Goal: Information Seeking & Learning: Learn about a topic

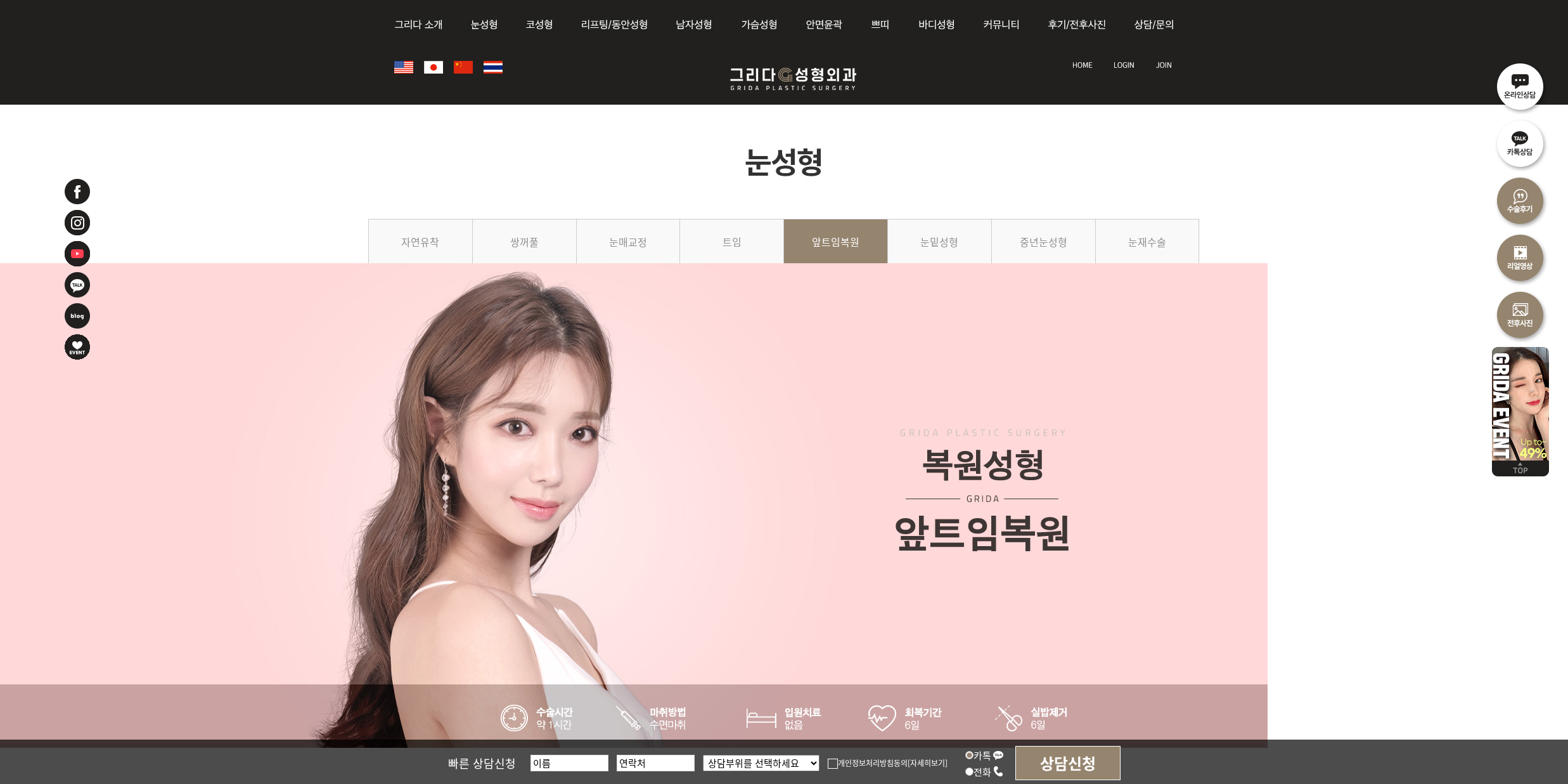
scroll to position [1015, 0]
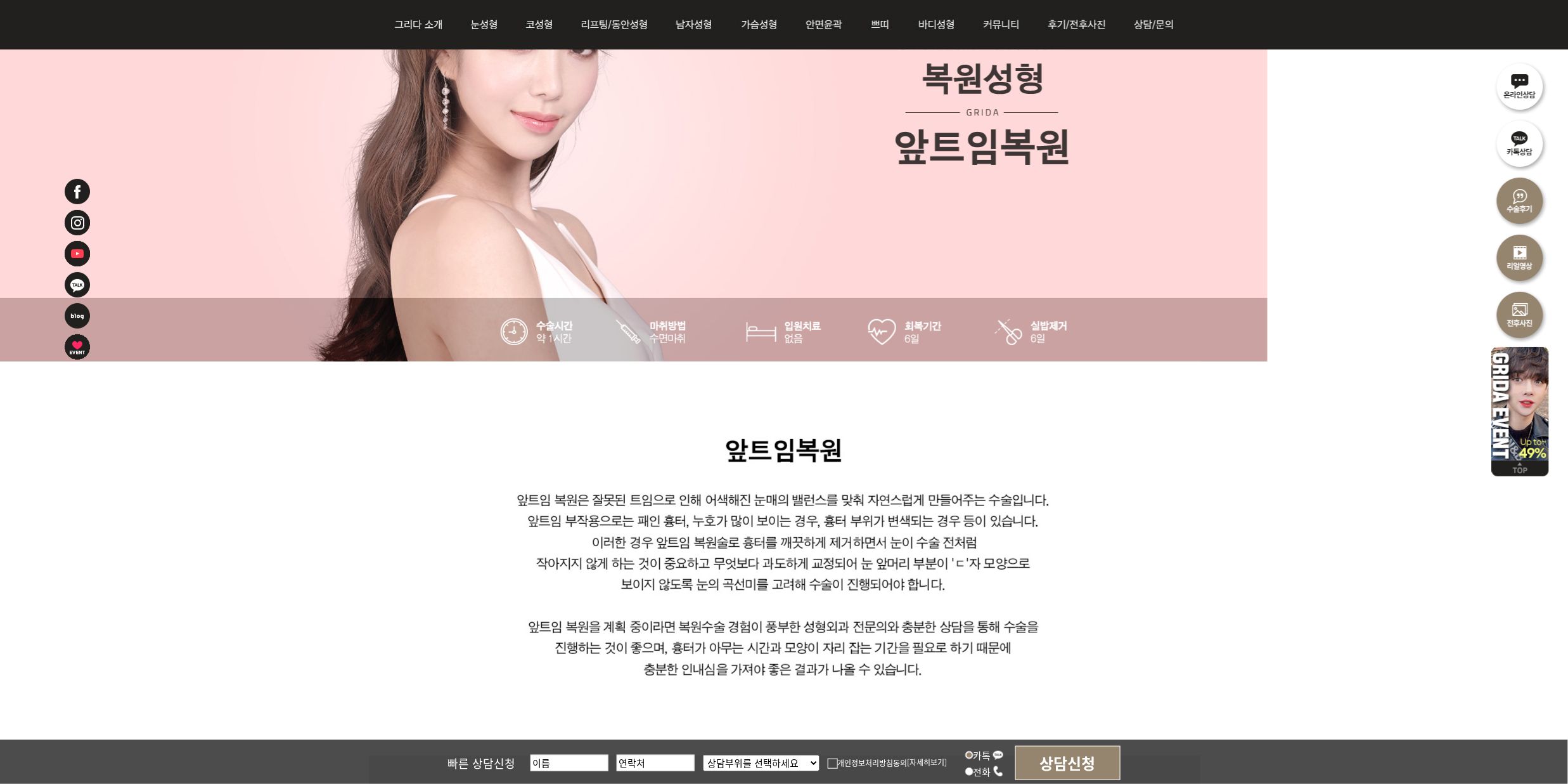
scroll to position [422, 0]
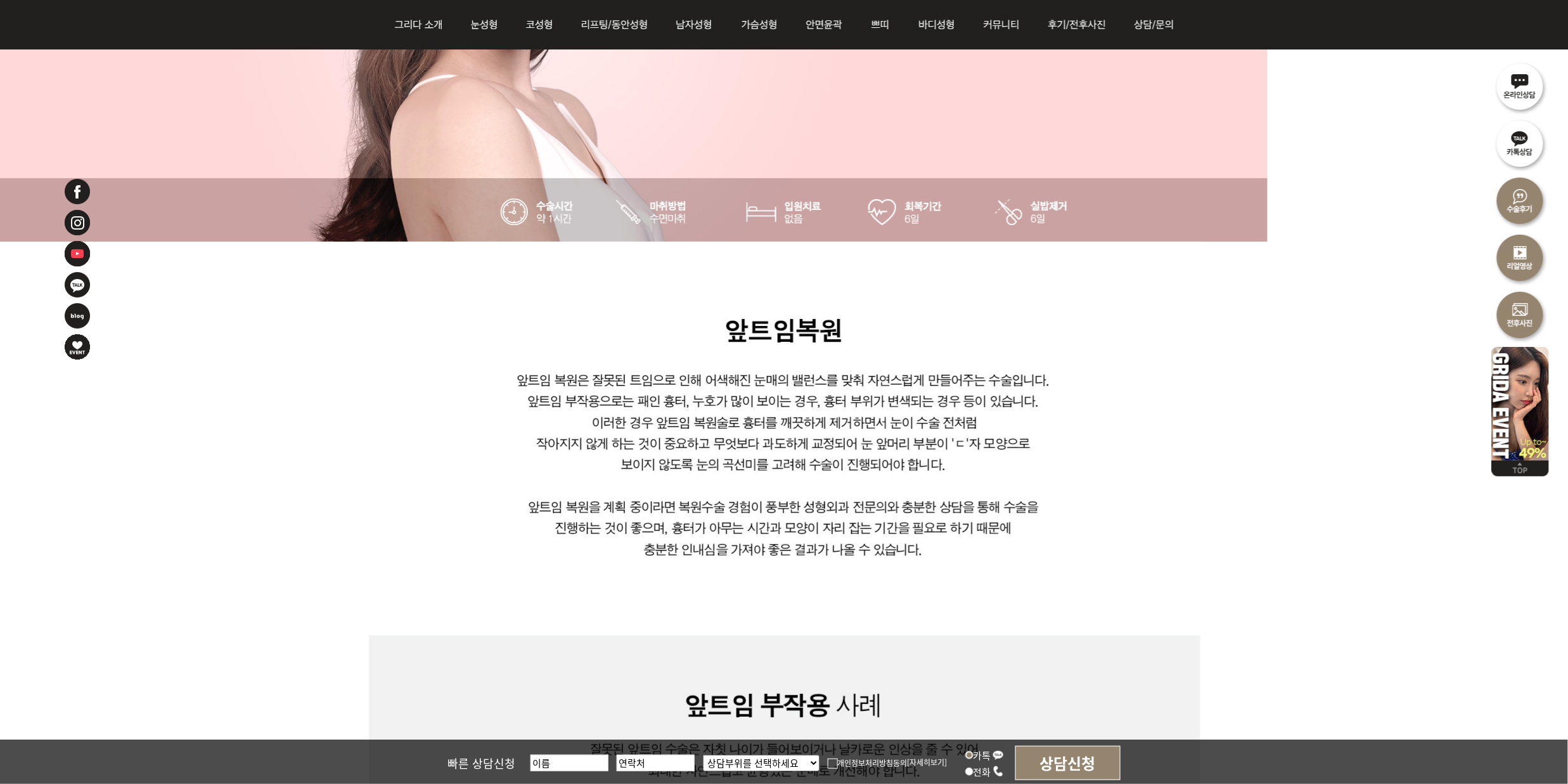
scroll to position [508, 0]
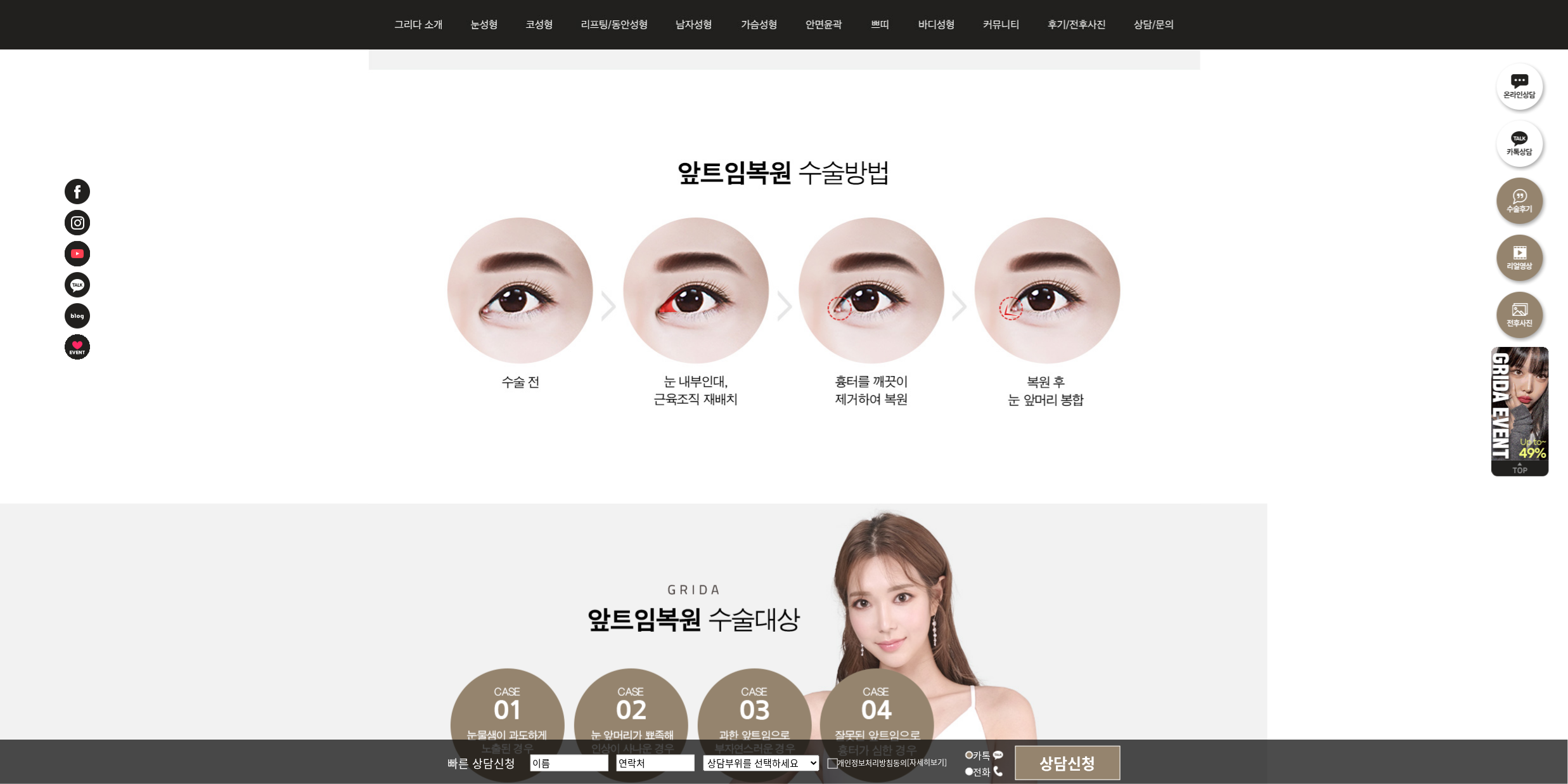
scroll to position [1438, 0]
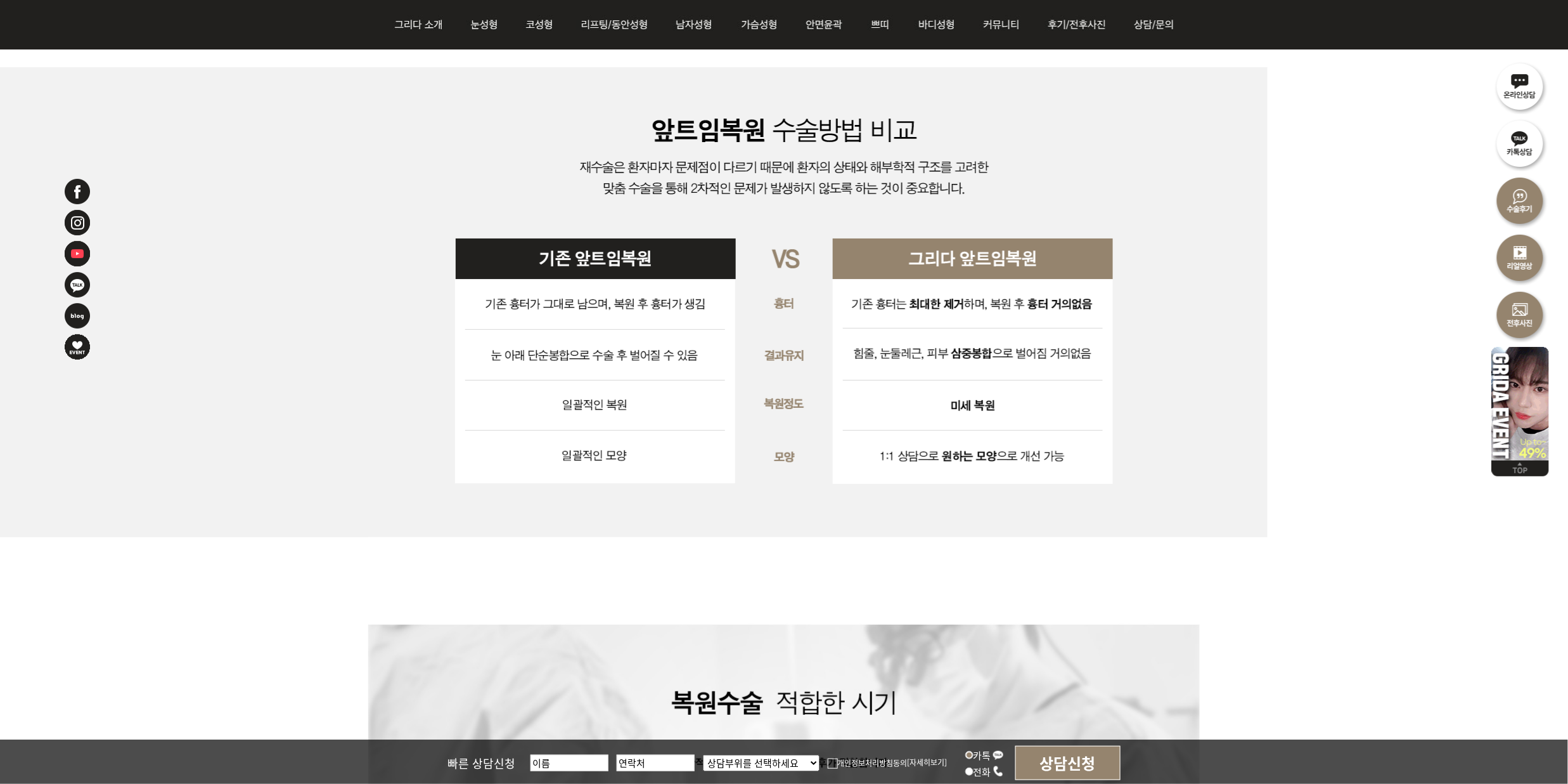
scroll to position [3214, 0]
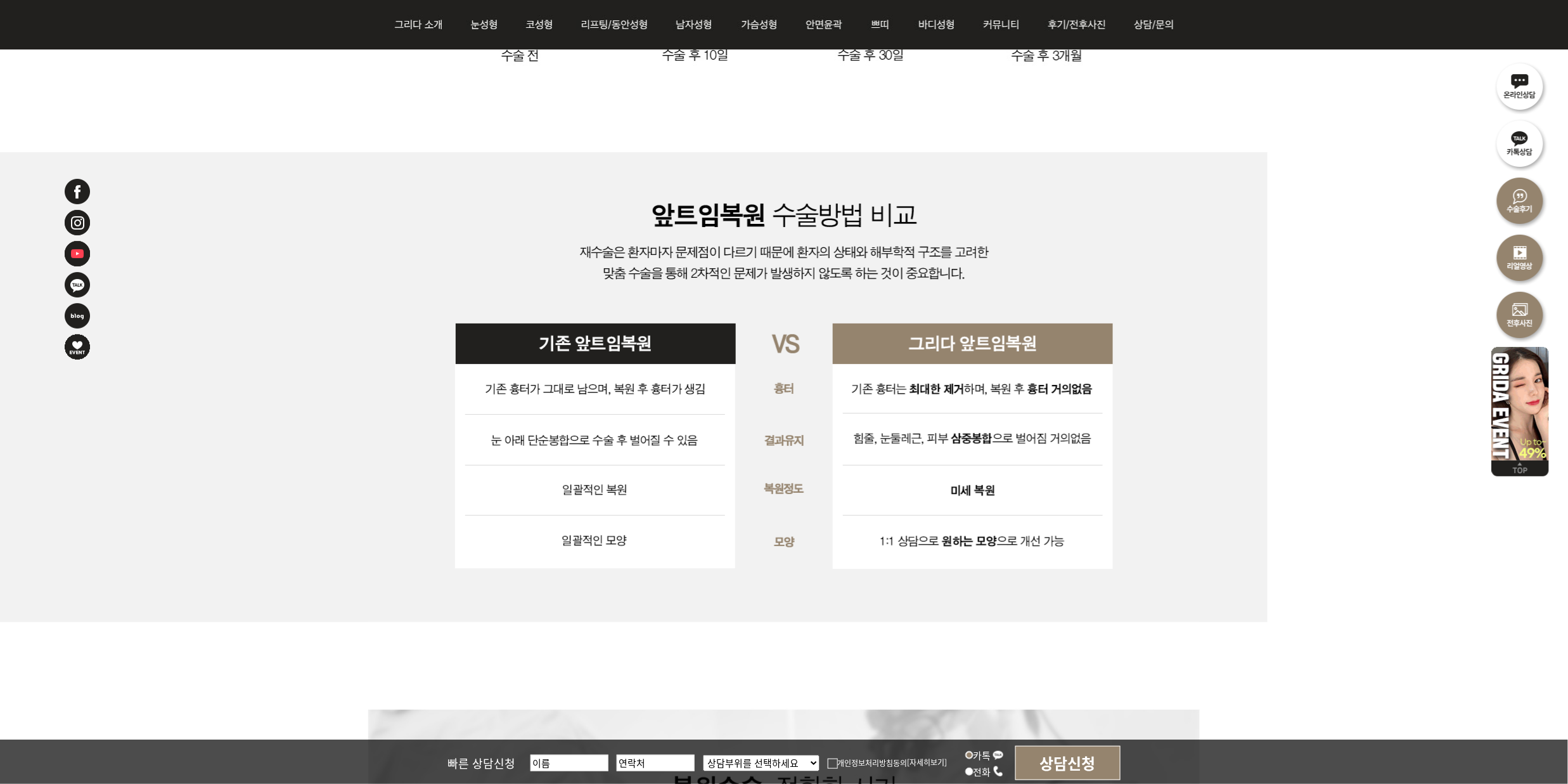
click at [1418, 590] on div at bounding box center [784, 388] width 1568 height 470
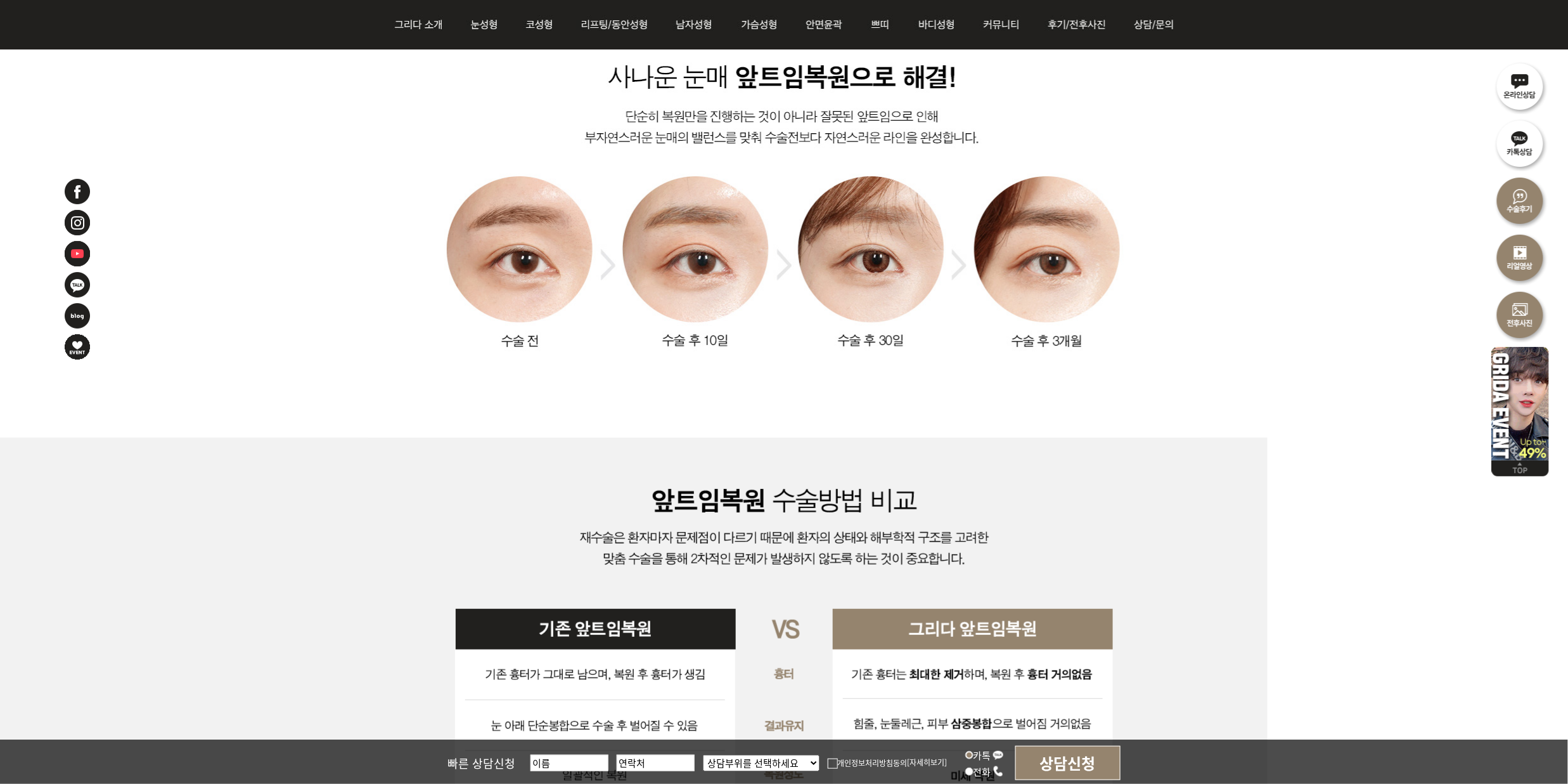
scroll to position [2876, 0]
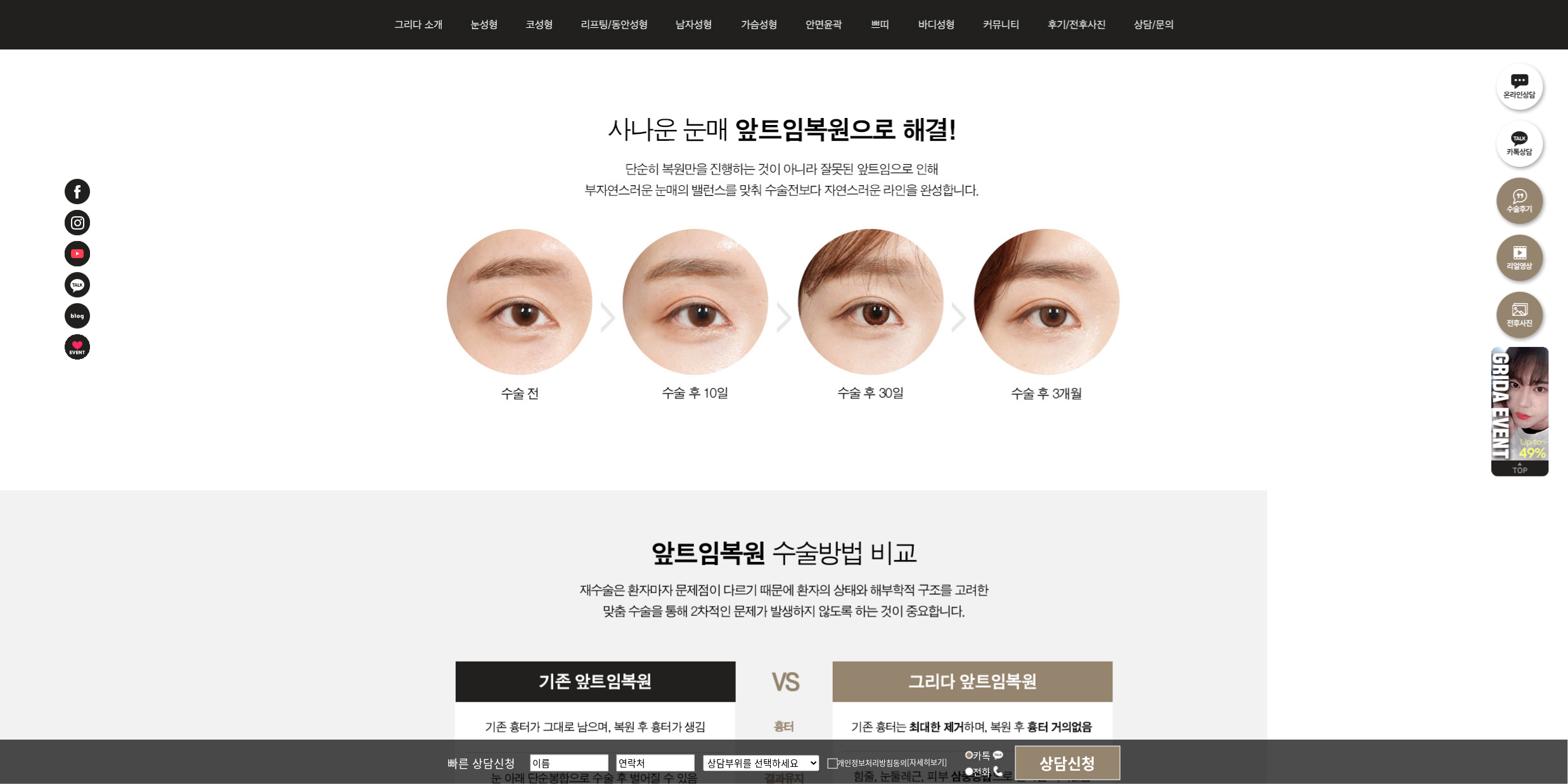
click at [1246, 451] on div at bounding box center [784, 576] width 1568 height 6378
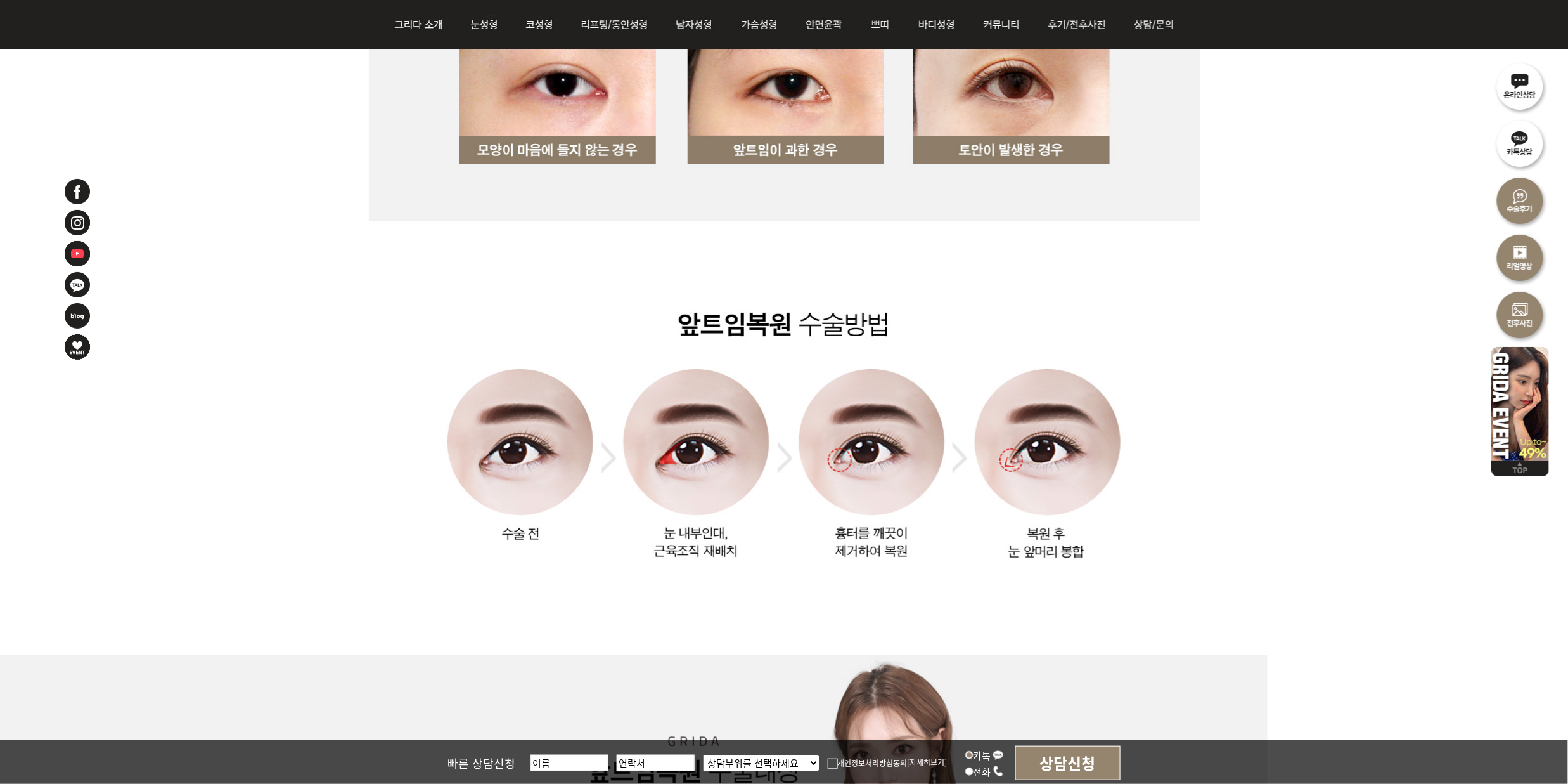
scroll to position [1268, 0]
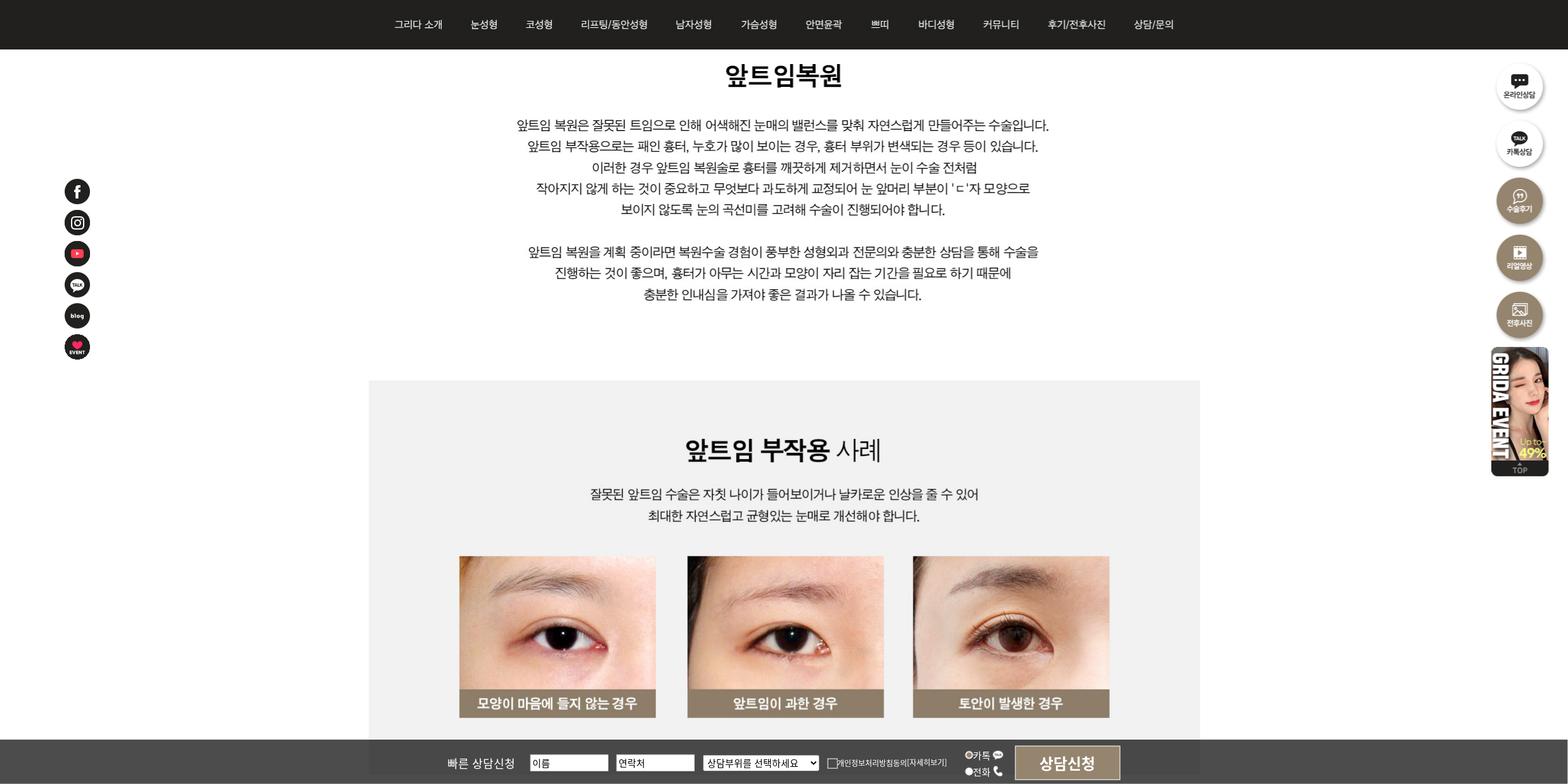
scroll to position [676, 0]
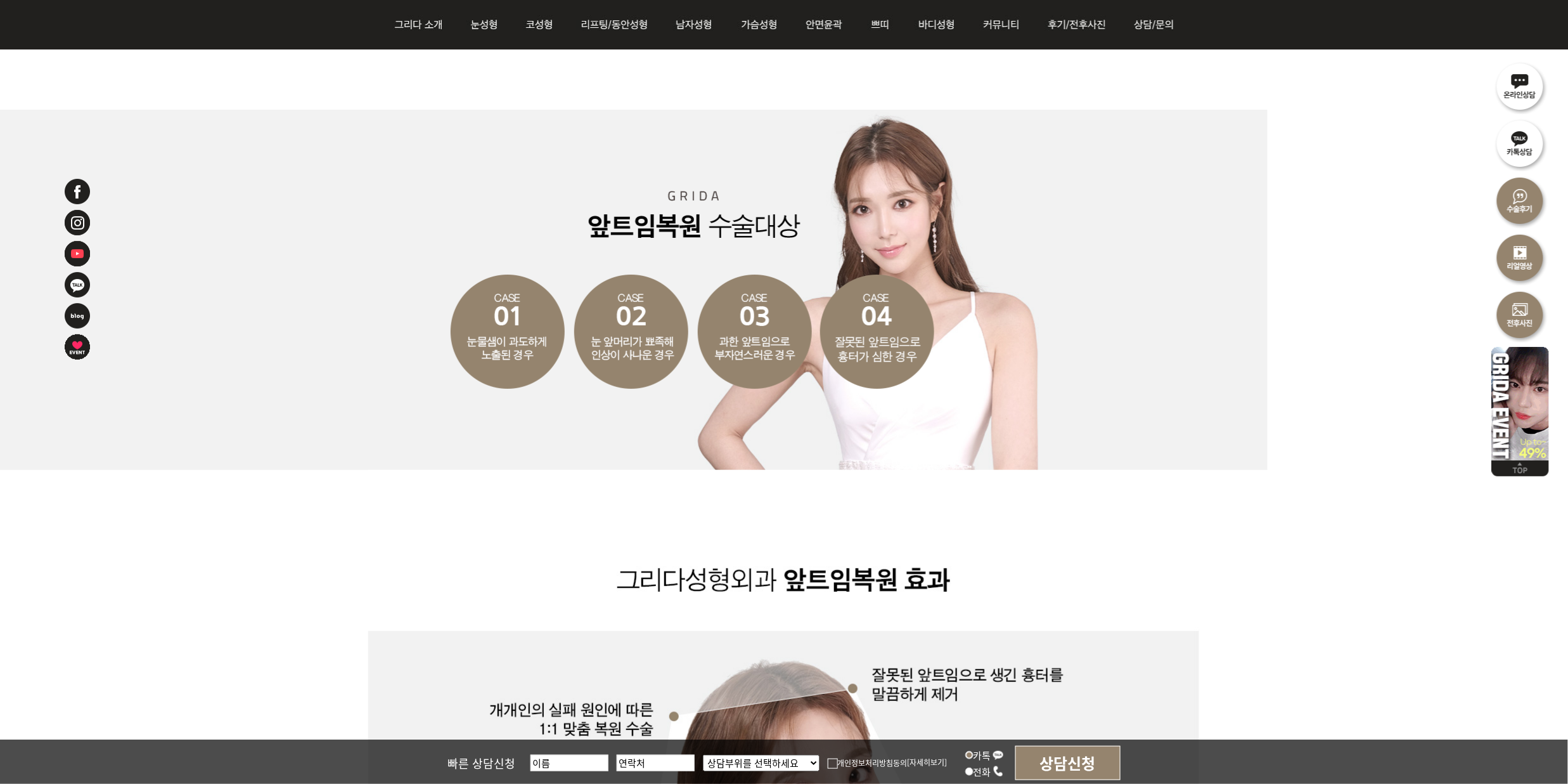
scroll to position [1776, 0]
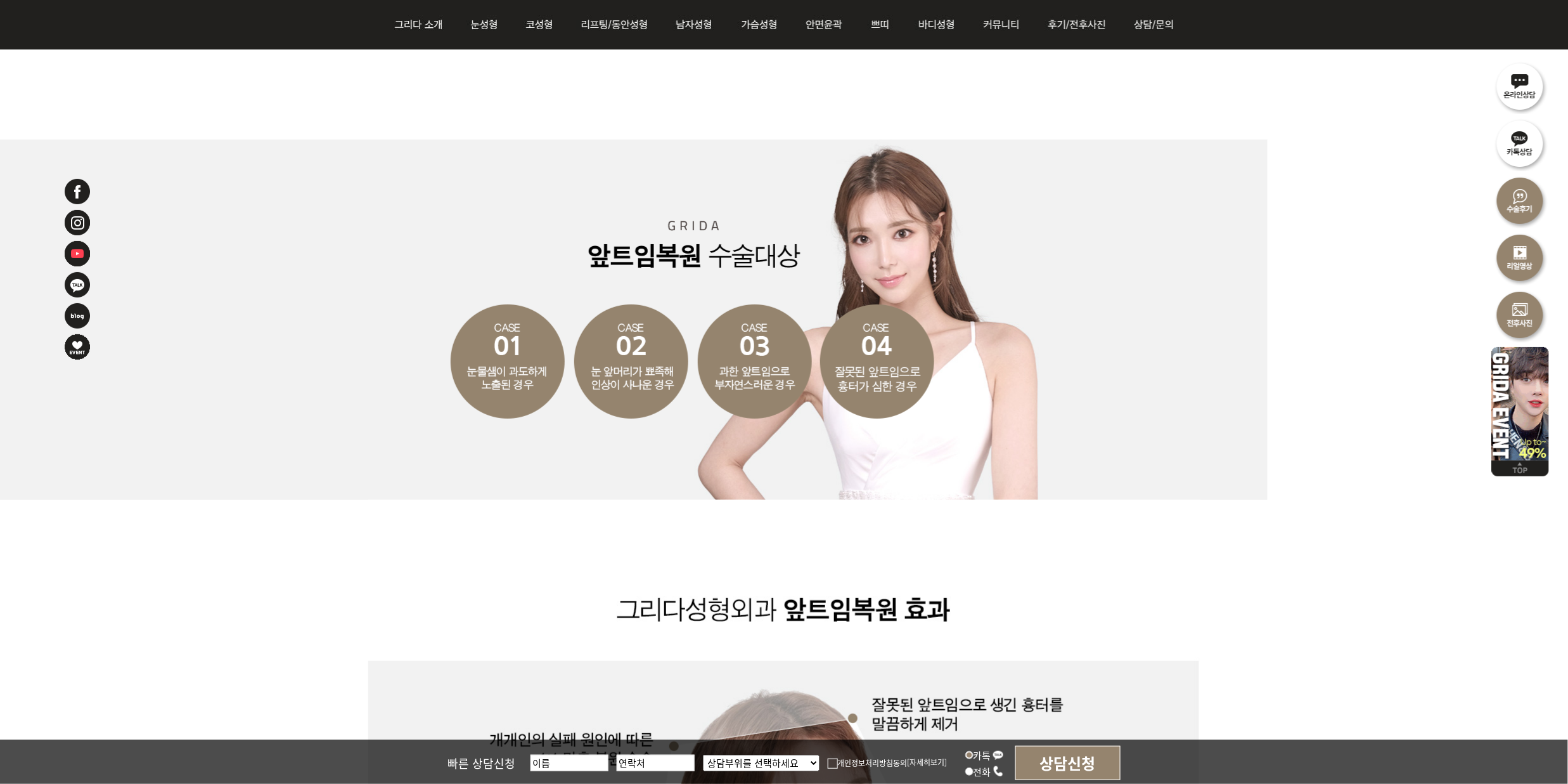
scroll to position [1860, 0]
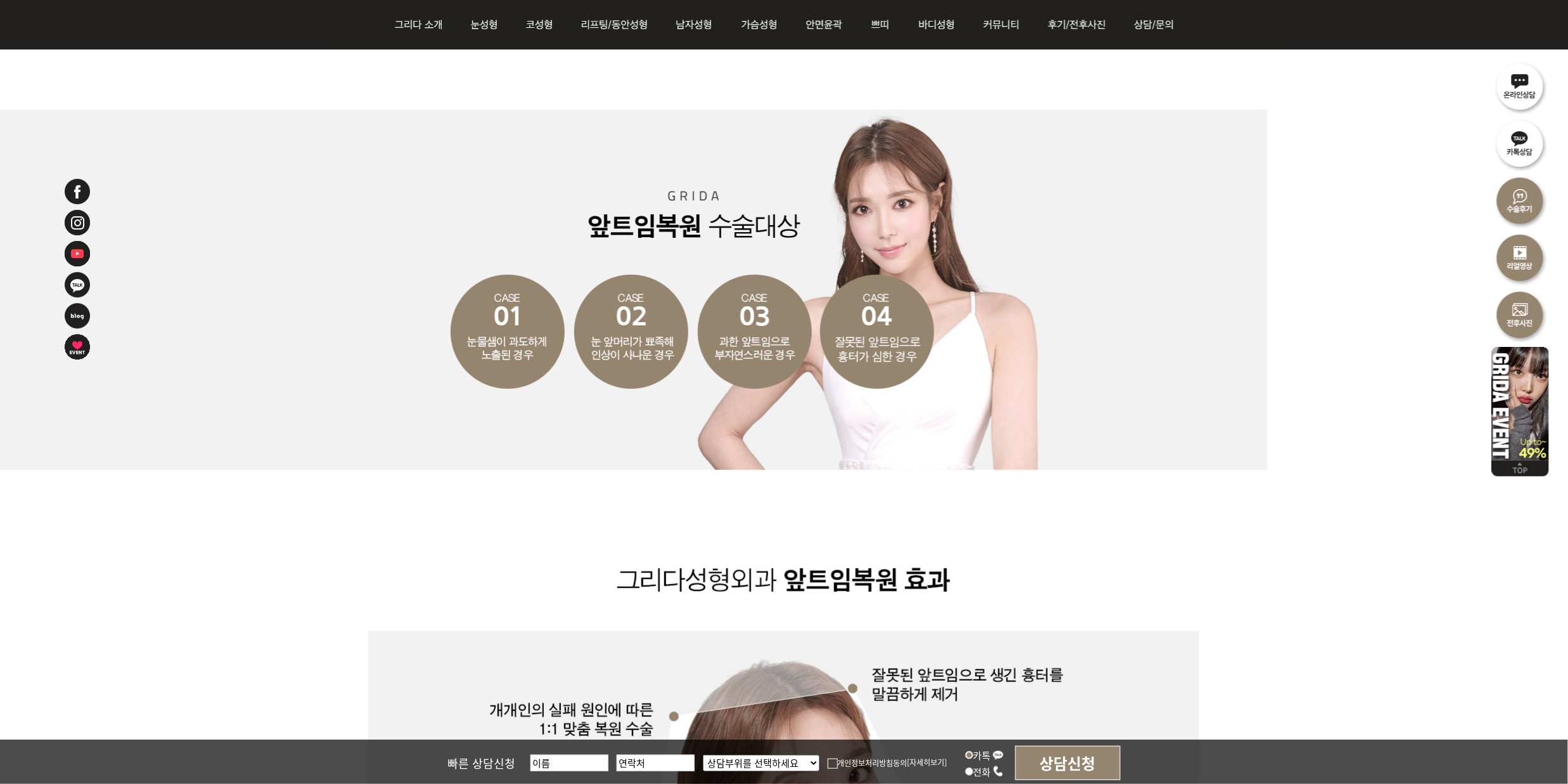
drag, startPoint x: 579, startPoint y: 555, endPoint x: 726, endPoint y: 512, distance: 153.2
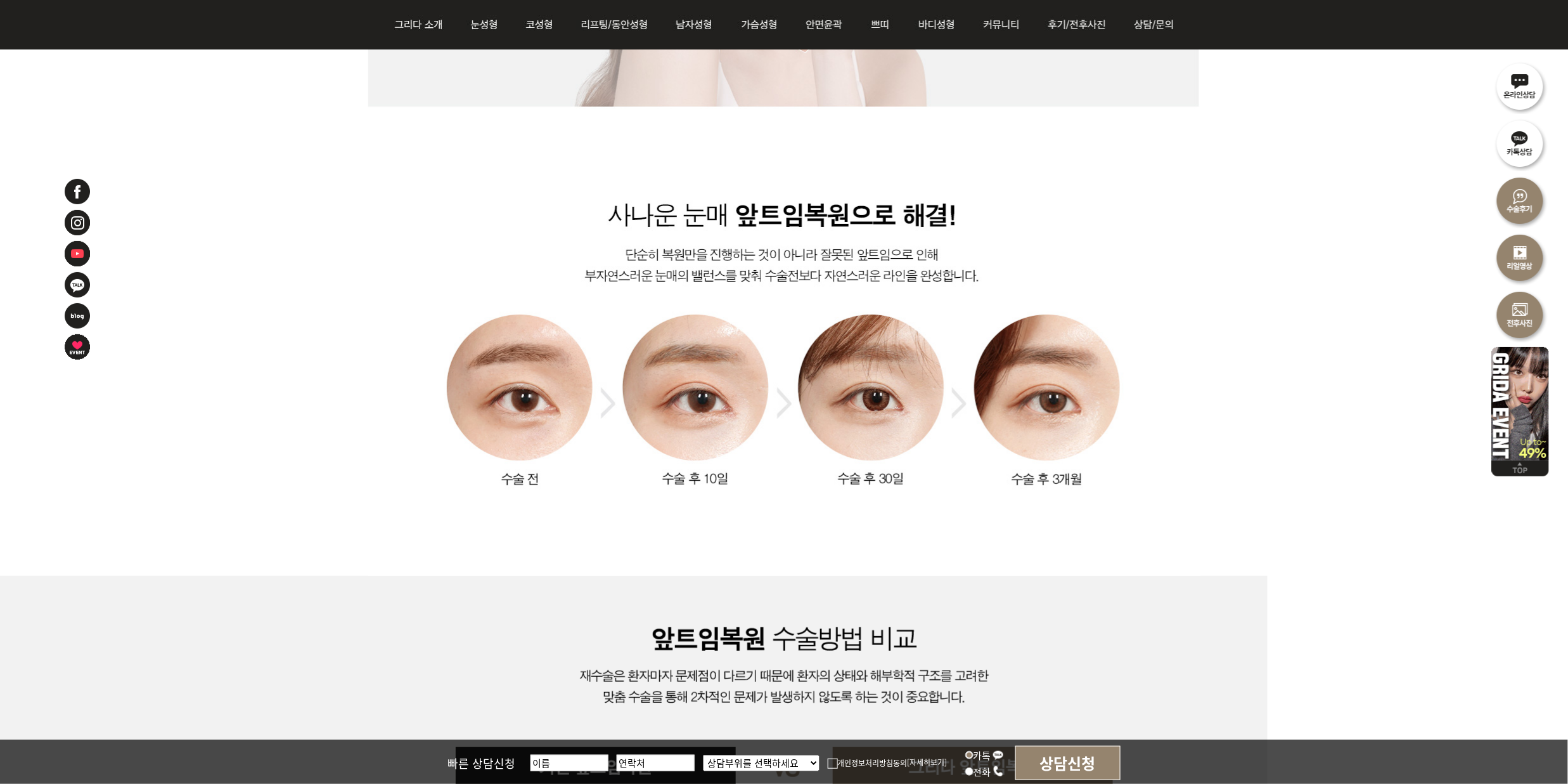
scroll to position [2791, 0]
click at [1219, 314] on div at bounding box center [784, 660] width 1568 height 6378
click at [1206, 351] on div at bounding box center [784, 660] width 1568 height 6378
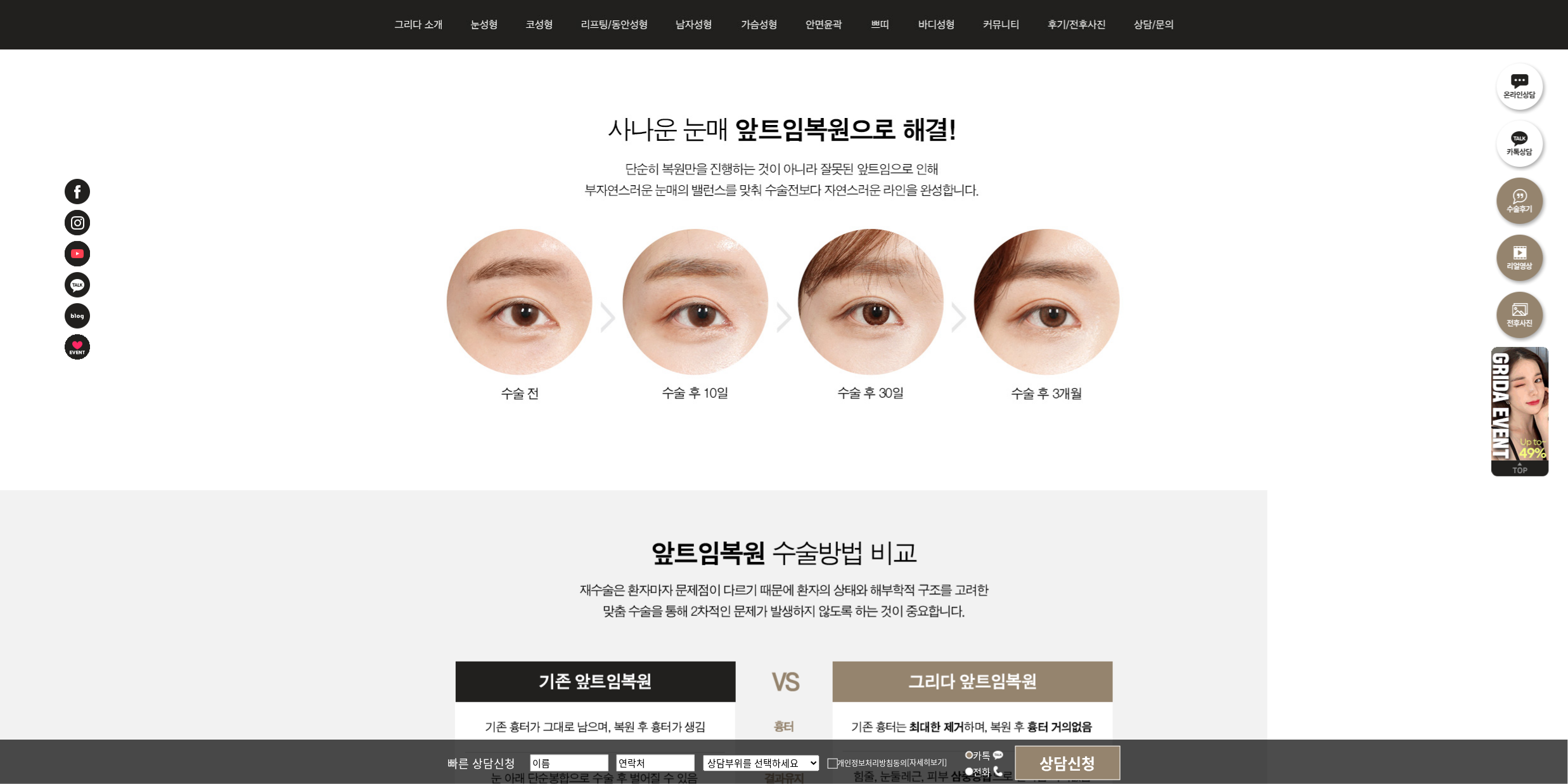
click at [1502, 643] on div at bounding box center [784, 725] width 1568 height 470
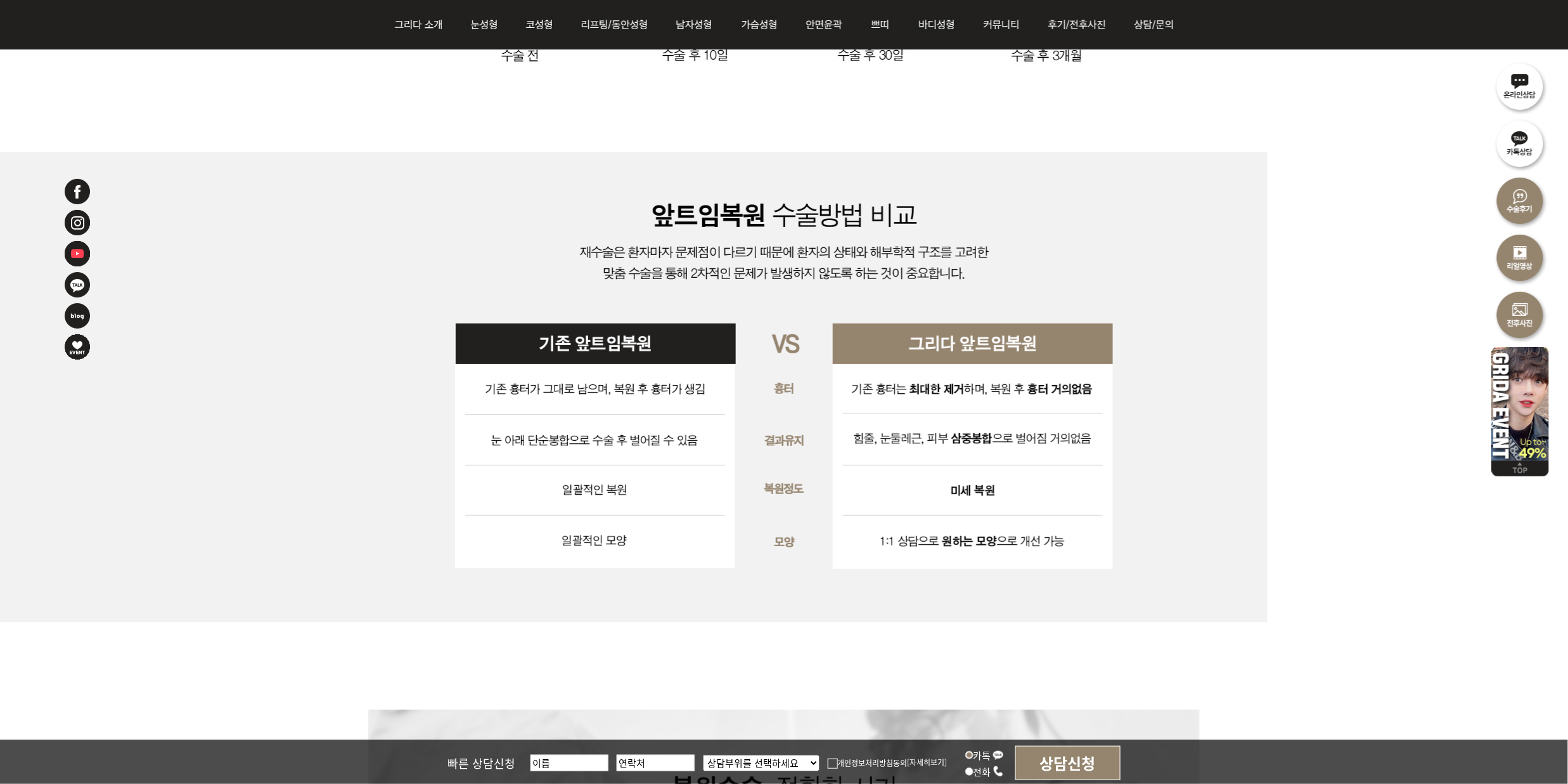
scroll to position [3129, 0]
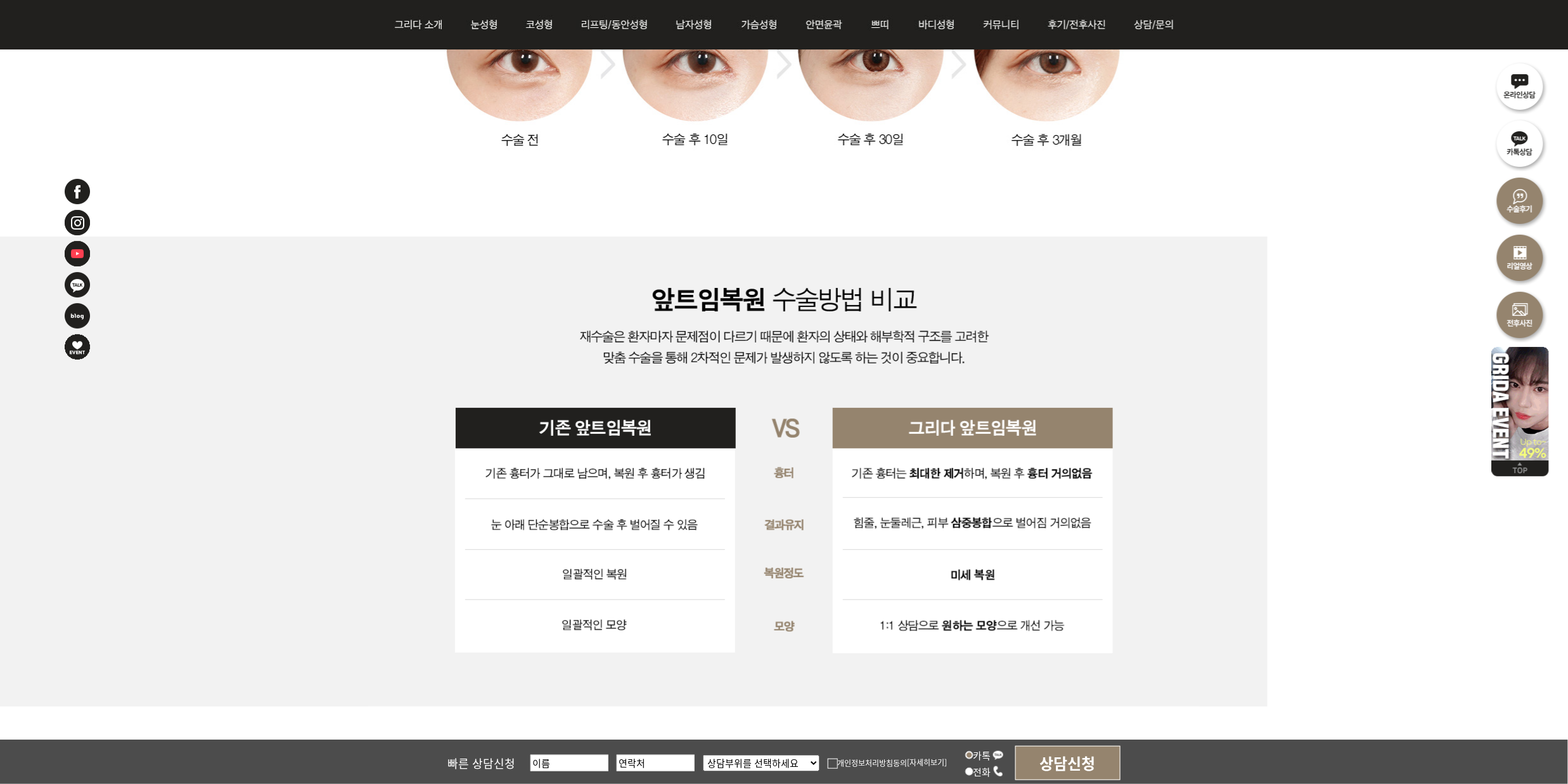
click at [1368, 433] on div at bounding box center [784, 472] width 1568 height 470
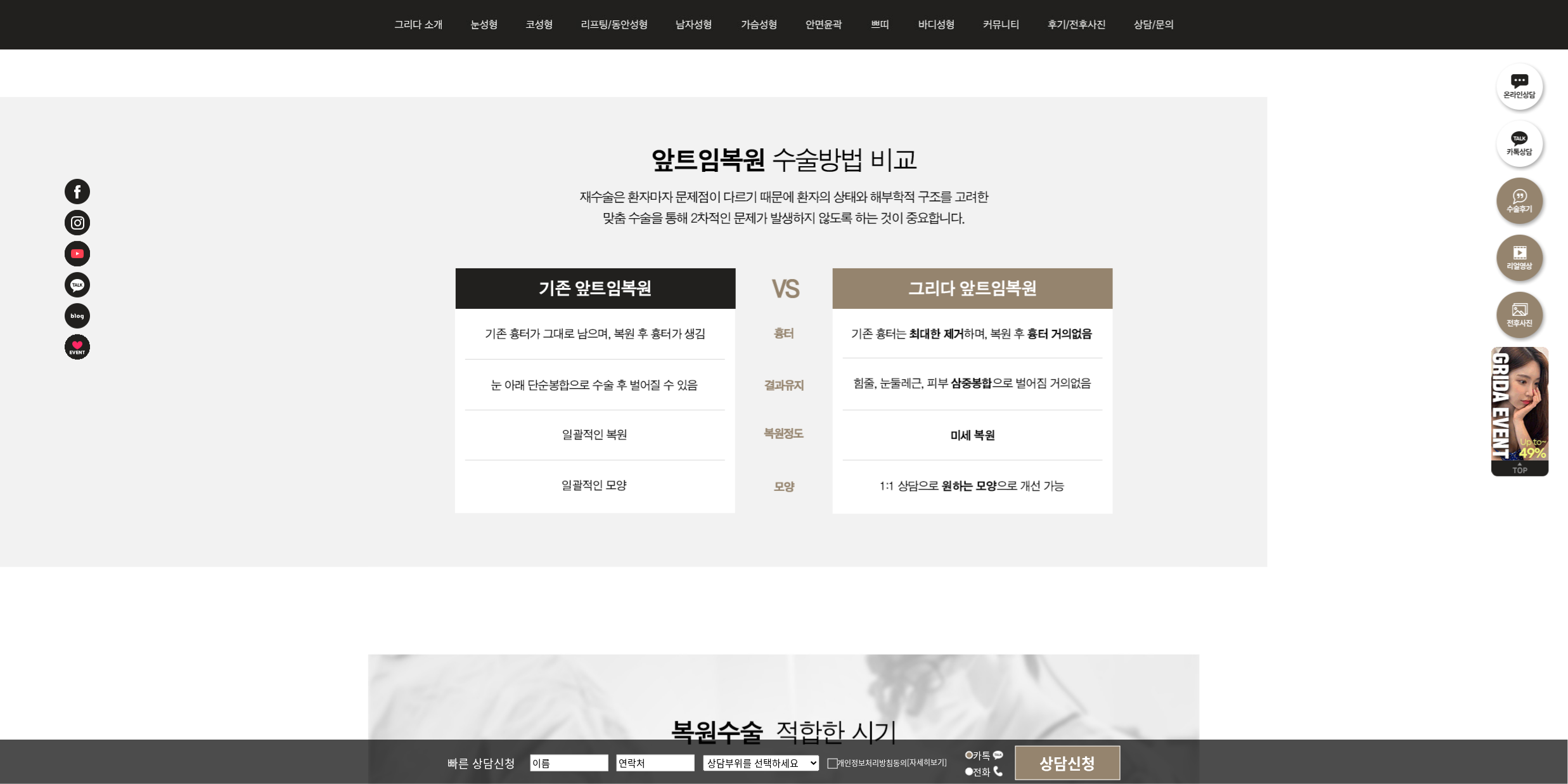
scroll to position [3299, 0]
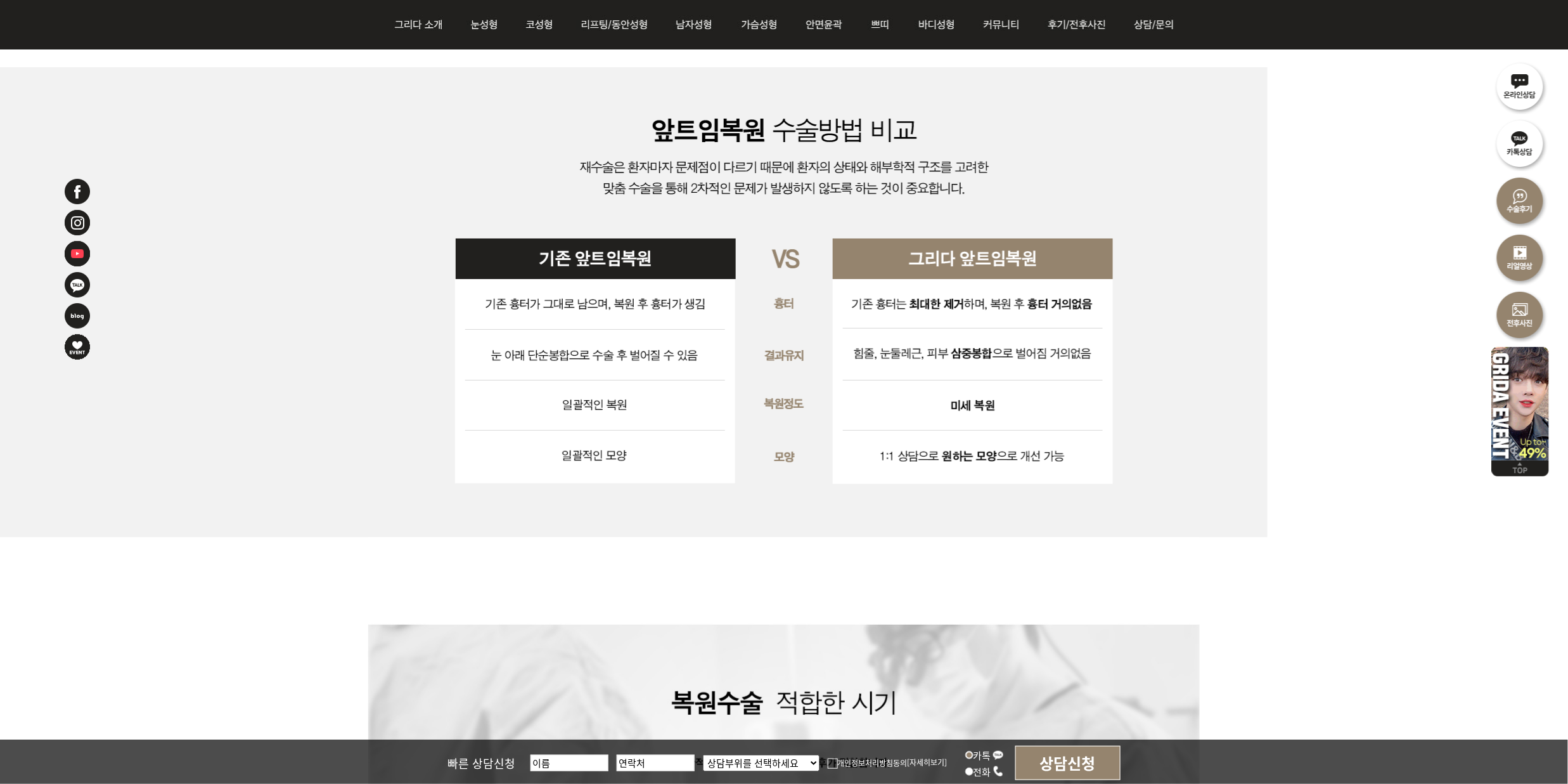
click at [1382, 656] on div at bounding box center [784, 153] width 1568 height 6378
click at [1446, 524] on div at bounding box center [784, 303] width 1568 height 470
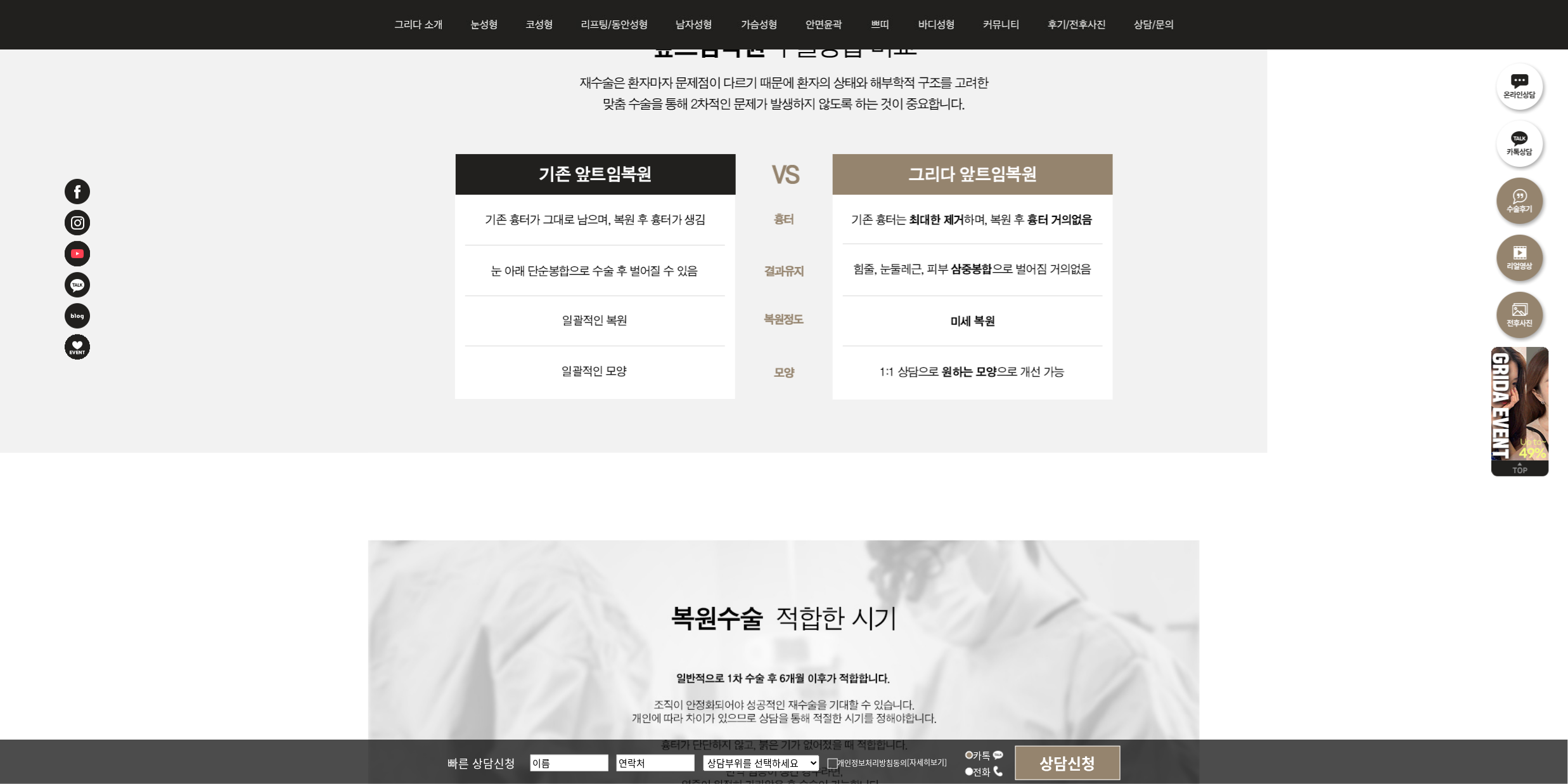
scroll to position [2960, 0]
